Goal: Task Accomplishment & Management: Use online tool/utility

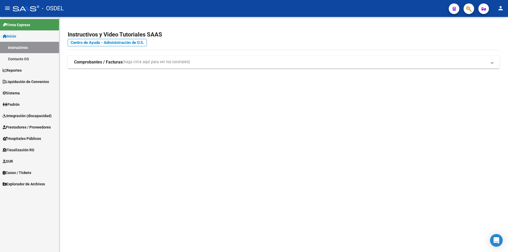
click at [21, 70] on span "Reportes" at bounding box center [12, 70] width 19 height 6
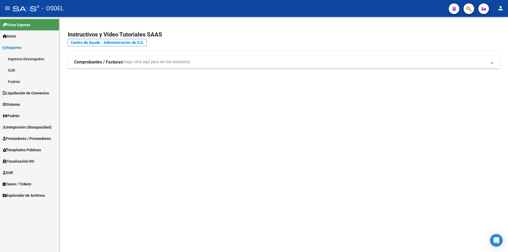
click at [31, 90] on span "Liquidación de Convenios" at bounding box center [26, 93] width 46 height 6
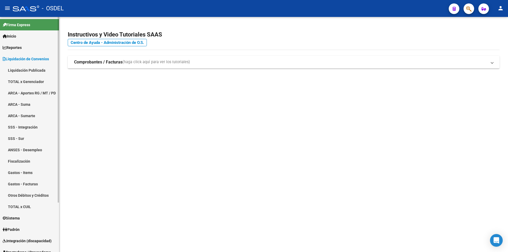
click at [33, 80] on link "TOTAL x Gerenciador" at bounding box center [29, 81] width 59 height 11
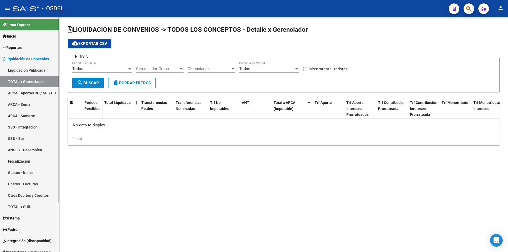
checkbox input "true"
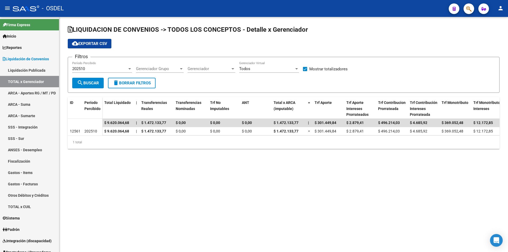
click at [129, 69] on div at bounding box center [129, 68] width 3 height 1
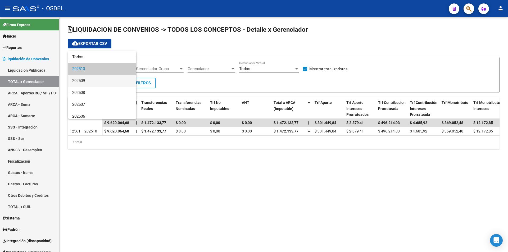
click at [90, 79] on span "202509" at bounding box center [102, 81] width 60 height 12
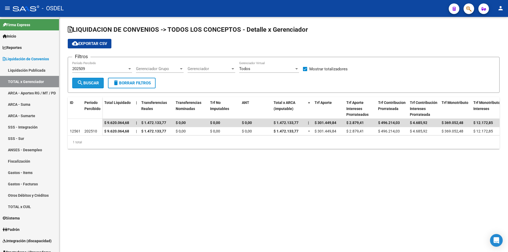
click at [90, 81] on span "search Buscar" at bounding box center [88, 83] width 22 height 5
click at [130, 69] on div at bounding box center [129, 68] width 3 height 1
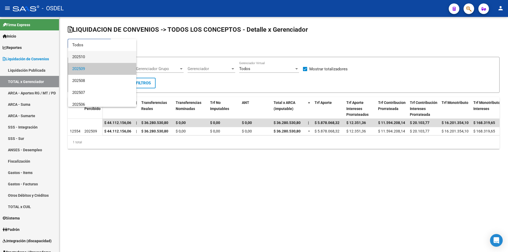
click at [86, 56] on span "202510" at bounding box center [102, 57] width 60 height 12
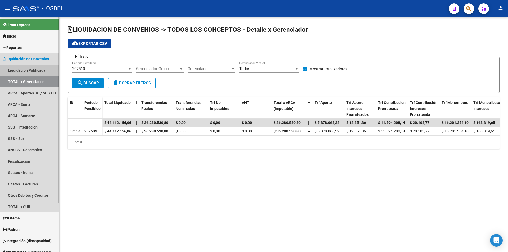
click at [31, 69] on link "Liquidación Publicada" at bounding box center [29, 70] width 59 height 11
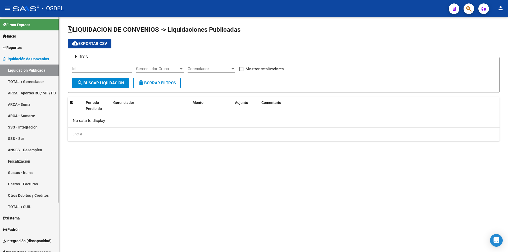
checkbox input "true"
